Goal: Navigation & Orientation: Find specific page/section

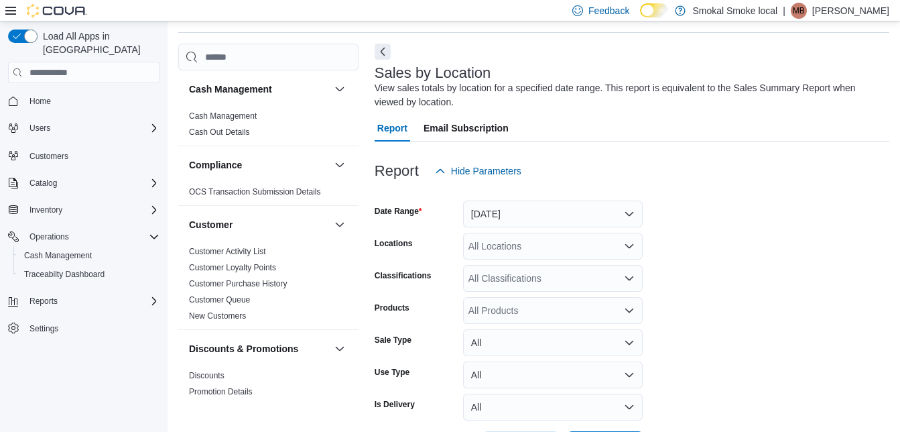
scroll to position [45, 0]
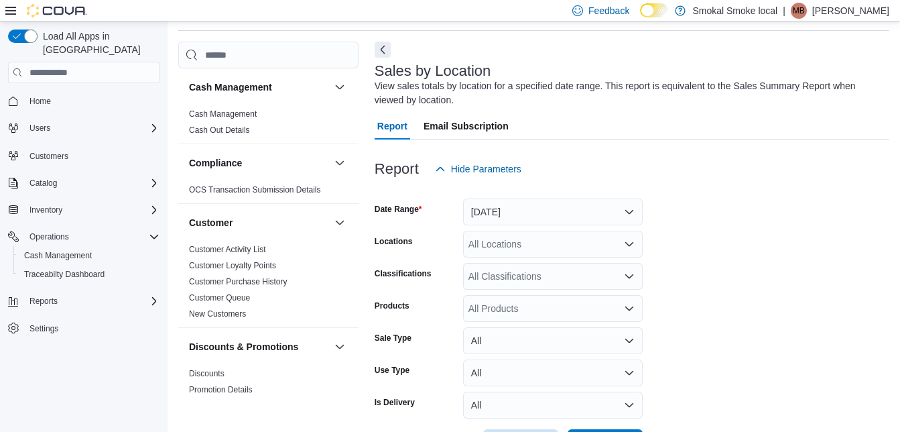
click at [64, 95] on span "Home" at bounding box center [91, 100] width 135 height 17
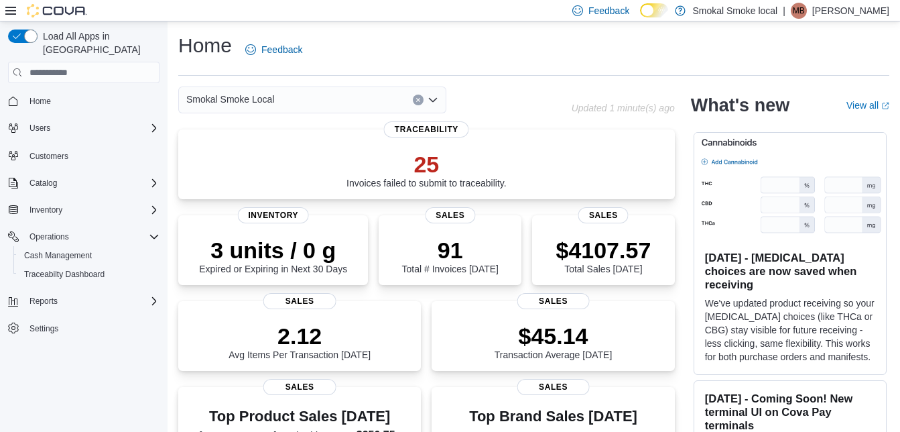
click at [304, 101] on div "Smokal Smoke Local" at bounding box center [312, 99] width 268 height 27
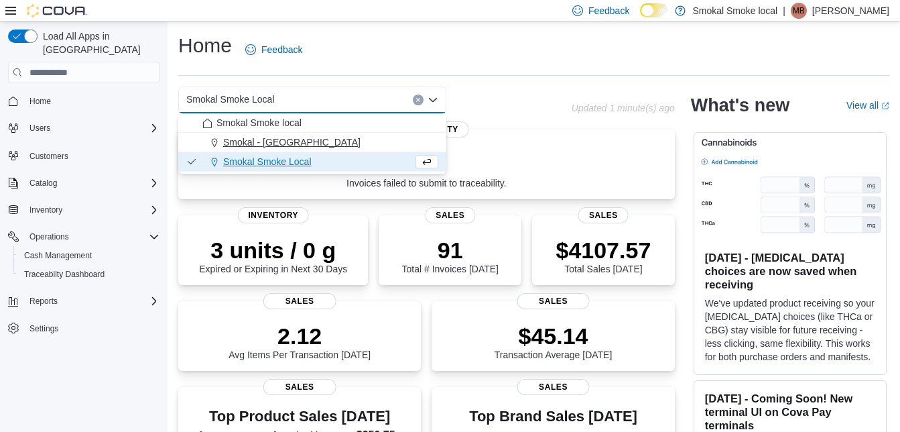
click at [265, 141] on span "Smokal - [GEOGRAPHIC_DATA]" at bounding box center [291, 141] width 137 height 13
